Goal: Information Seeking & Learning: Learn about a topic

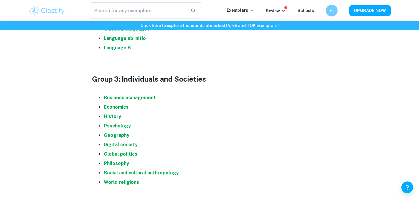
scroll to position [424, 0]
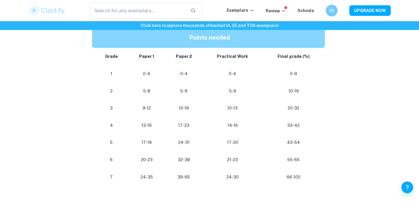
scroll to position [319, 0]
